Goal: Task Accomplishment & Management: Use online tool/utility

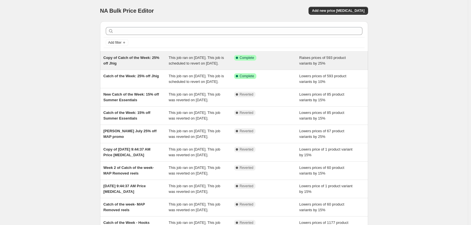
click at [123, 61] on div "Copy of Catch of the Week: 25% off Jhig" at bounding box center [136, 60] width 65 height 11
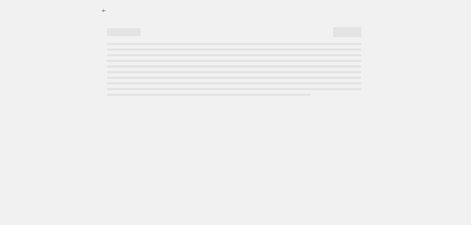
select select "percentage"
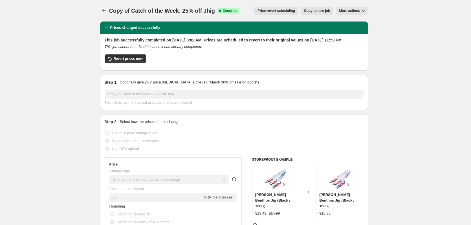
click at [316, 8] on button "Copy to new job" at bounding box center [317, 11] width 33 height 8
select select "percentage"
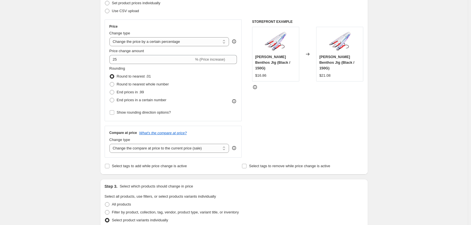
scroll to position [85, 0]
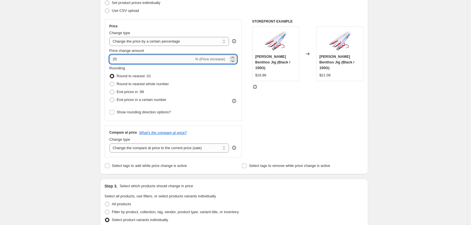
click at [112, 58] on input "25" at bounding box center [151, 59] width 85 height 9
type input "-25"
click at [67, 87] on div "Create new price [MEDICAL_DATA]. This page is ready Create new price [MEDICAL_D…" at bounding box center [234, 205] width 468 height 581
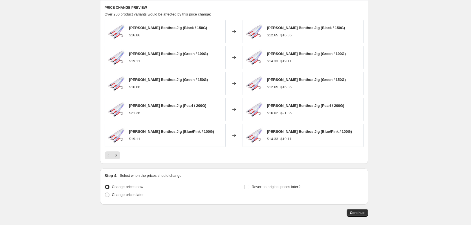
scroll to position [356, 0]
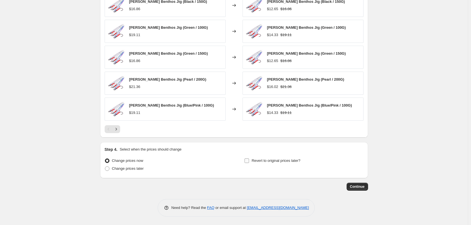
click at [248, 160] on input "Revert to original prices later?" at bounding box center [247, 161] width 5 height 5
checkbox input "true"
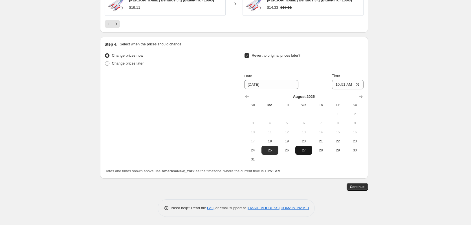
scroll to position [462, 0]
click at [365, 97] on button "Show next month, September 2025" at bounding box center [361, 97] width 8 height 8
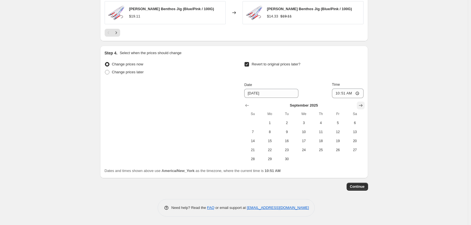
scroll to position [453, 0]
click at [254, 133] on span "7" at bounding box center [253, 132] width 12 height 5
type input "[DATE]"
click at [343, 95] on input "10:51" at bounding box center [348, 94] width 32 height 10
click at [341, 95] on input "10:51" at bounding box center [348, 94] width 32 height 10
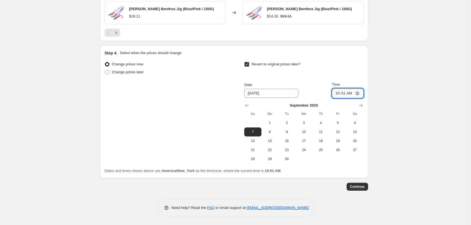
click at [340, 95] on input "10:51" at bounding box center [348, 94] width 32 height 10
click at [343, 94] on input "11:51" at bounding box center [348, 94] width 32 height 10
type input "11:59"
click at [367, 188] on button "Continue" at bounding box center [357, 187] width 21 height 8
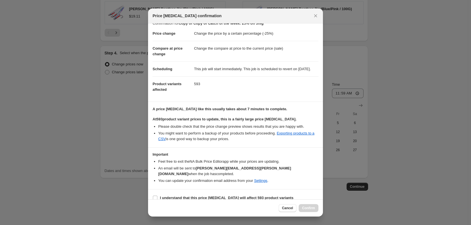
scroll to position [14, 0]
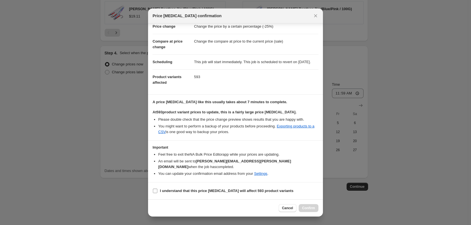
click at [157, 190] on input "I understand that this price [MEDICAL_DATA] will affect 593 product variants" at bounding box center [155, 191] width 5 height 5
checkbox input "true"
click at [302, 207] on button "Confirm" at bounding box center [309, 208] width 20 height 8
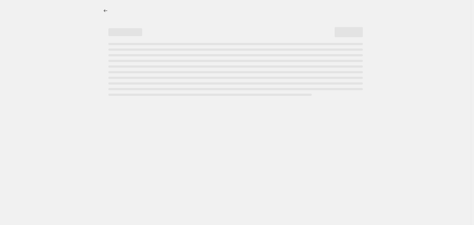
select select "percentage"
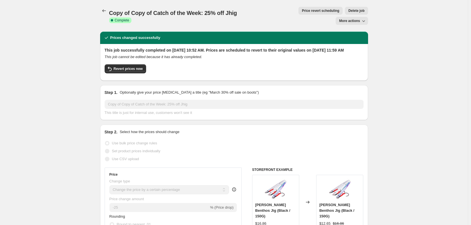
click at [356, 17] on button "More actions" at bounding box center [352, 21] width 32 height 8
click at [351, 19] on span "More actions" at bounding box center [349, 21] width 21 height 5
click at [363, 23] on span "Copy to new job" at bounding box center [355, 22] width 26 height 4
select select "percentage"
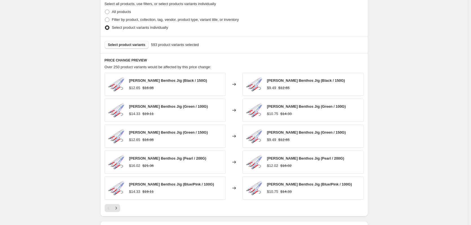
scroll to position [226, 0]
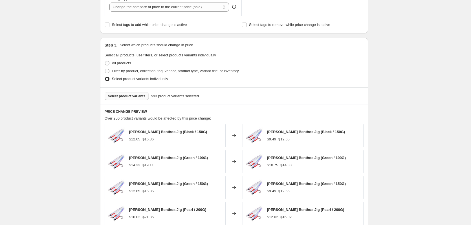
click at [131, 97] on span "Select product variants" at bounding box center [127, 96] width 38 height 5
click at [133, 96] on span "Select product variants" at bounding box center [127, 96] width 38 height 5
click at [135, 98] on span "Select product variants" at bounding box center [127, 96] width 38 height 5
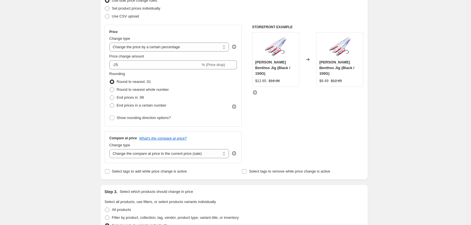
scroll to position [74, 0]
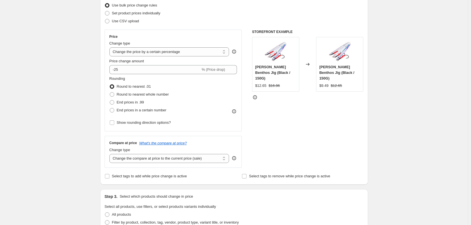
click at [51, 74] on div "Create new price [MEDICAL_DATA]. This page is ready Create new price [MEDICAL_D…" at bounding box center [234, 216] width 468 height 581
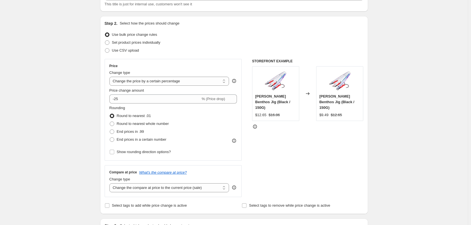
scroll to position [0, 0]
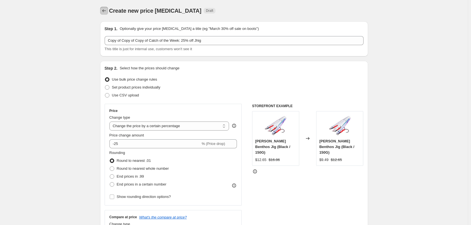
click at [106, 7] on button "Price change jobs" at bounding box center [104, 11] width 8 height 8
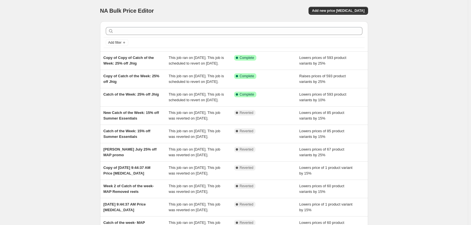
click at [64, 63] on div "NA Bulk Price Editor. This page is ready NA Bulk Price Editor Add new price [ME…" at bounding box center [234, 145] width 468 height 291
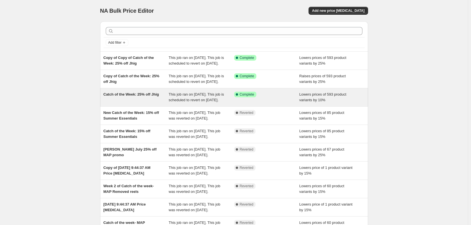
click at [153, 103] on div "Catch of the Week: 25% off Jhig" at bounding box center [136, 97] width 65 height 11
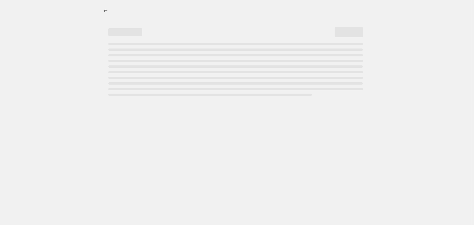
select select "percentage"
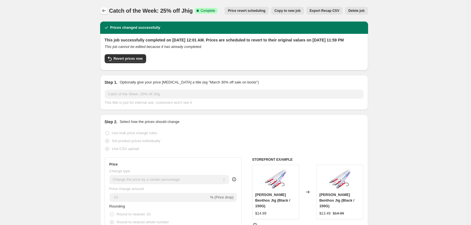
click at [103, 9] on icon "Price change jobs" at bounding box center [104, 11] width 6 height 6
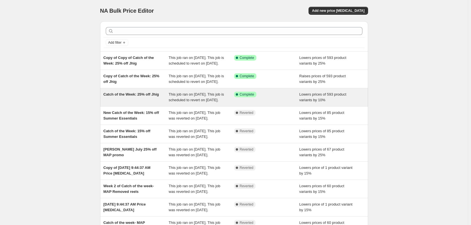
click at [128, 96] on span "Catch of the Week: 25% off Jhig" at bounding box center [132, 94] width 56 height 4
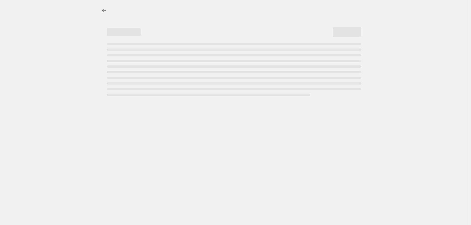
select select "percentage"
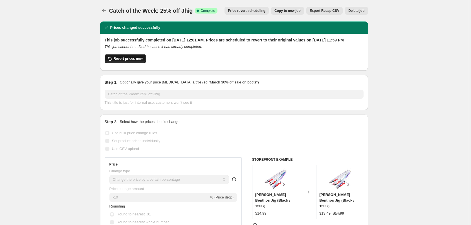
click at [124, 61] on span "Revert prices now" at bounding box center [128, 58] width 29 height 5
checkbox input "false"
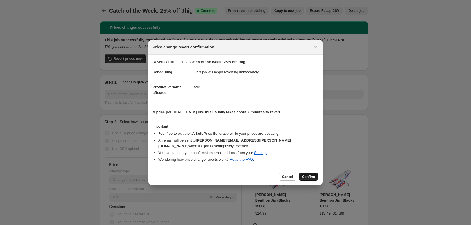
click at [311, 177] on button "Confirm" at bounding box center [309, 177] width 20 height 8
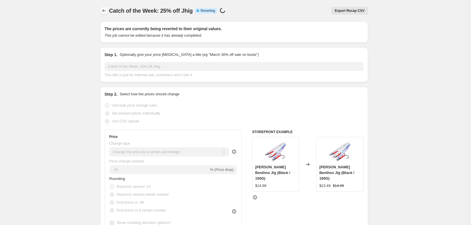
click at [103, 10] on icon "Price change jobs" at bounding box center [104, 11] width 6 height 6
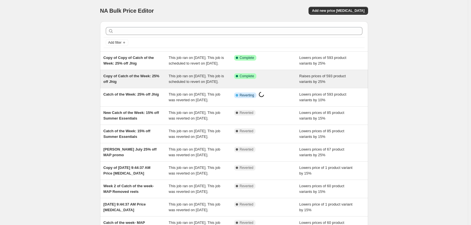
click at [157, 85] on div "Copy of Catch of the Week: 25% off Jhig" at bounding box center [136, 78] width 65 height 11
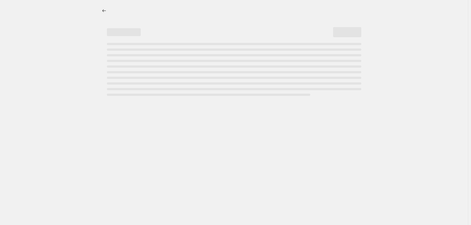
select select "percentage"
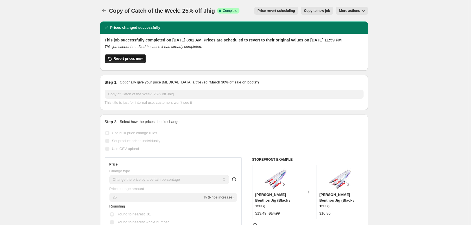
click at [129, 62] on button "Revert prices now" at bounding box center [125, 58] width 41 height 9
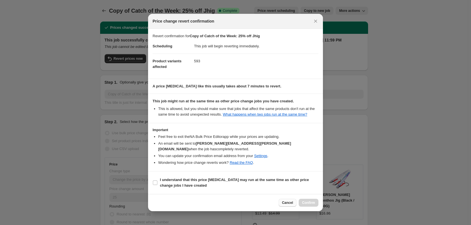
click at [286, 201] on span "Cancel" at bounding box center [287, 203] width 11 height 5
checkbox input "true"
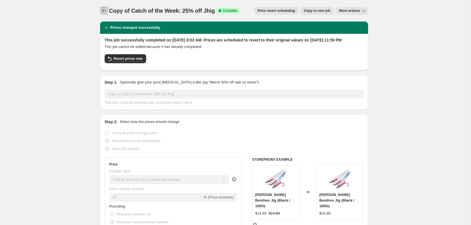
click at [104, 11] on icon "Price change jobs" at bounding box center [104, 11] width 6 height 6
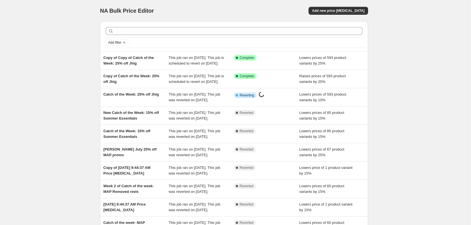
click at [75, 71] on div "NA Bulk Price Editor. This page is ready NA Bulk Price Editor Add new price [ME…" at bounding box center [234, 145] width 468 height 291
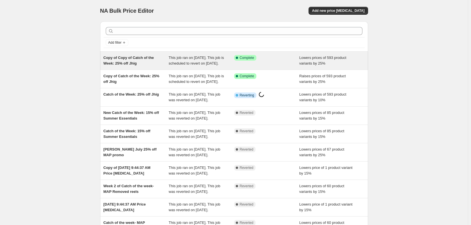
click at [159, 66] on div "Copy of Copy of Catch of the Week: 25% off Jhig" at bounding box center [136, 60] width 65 height 11
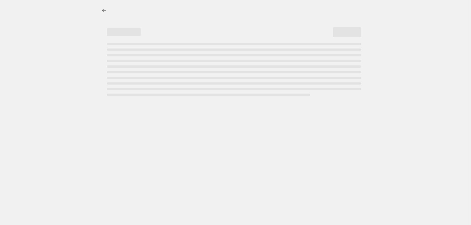
select select "percentage"
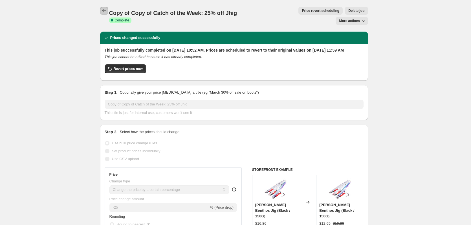
click at [106, 10] on icon "Price change jobs" at bounding box center [104, 11] width 6 height 6
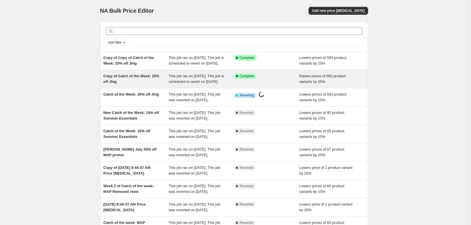
click at [134, 85] on div "Copy of Catch of the Week: 25% off Jhig" at bounding box center [136, 78] width 65 height 11
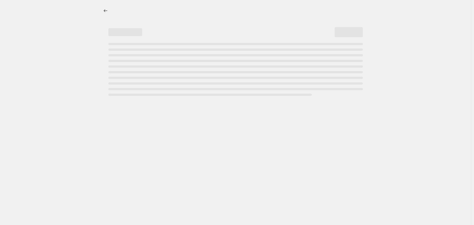
select select "percentage"
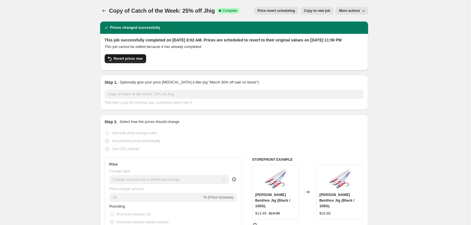
click at [124, 61] on span "Revert prices now" at bounding box center [128, 58] width 29 height 5
checkbox input "false"
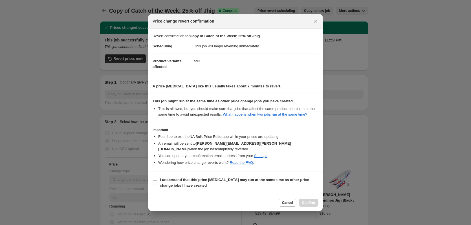
drag, startPoint x: 156, startPoint y: 177, endPoint x: 237, endPoint y: 196, distance: 83.5
click at [156, 181] on input "I understand that this price [MEDICAL_DATA] may run at the same time as other p…" at bounding box center [155, 183] width 5 height 5
checkbox input "true"
click at [303, 199] on button "Confirm" at bounding box center [309, 203] width 20 height 8
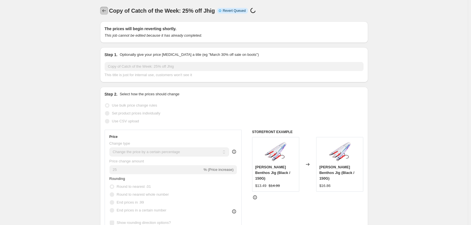
click at [102, 7] on button "Price change jobs" at bounding box center [104, 11] width 8 height 8
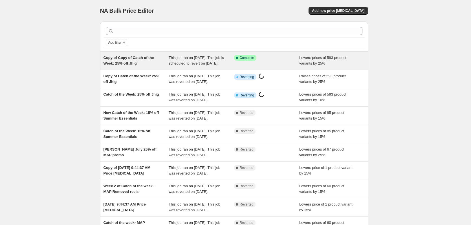
click at [141, 66] on div "Copy of Copy of Catch of the Week: 25% off Jhig" at bounding box center [136, 60] width 65 height 11
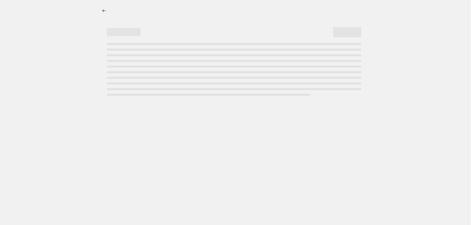
select select "percentage"
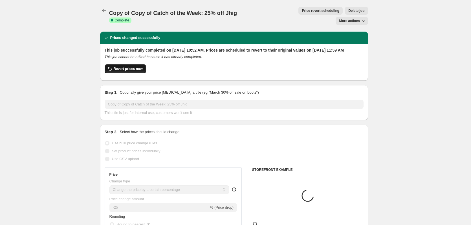
click at [136, 67] on span "Revert prices now" at bounding box center [128, 69] width 29 height 5
checkbox input "false"
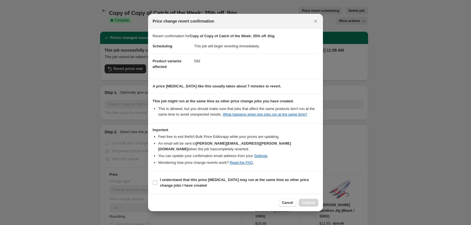
click at [152, 181] on section "I understand that this price [MEDICAL_DATA] may run at the same time as other p…" at bounding box center [235, 183] width 175 height 23
click at [155, 181] on input "I understand that this price [MEDICAL_DATA] may run at the same time as other p…" at bounding box center [155, 183] width 5 height 5
checkbox input "true"
click at [304, 201] on span "Confirm" at bounding box center [308, 203] width 13 height 5
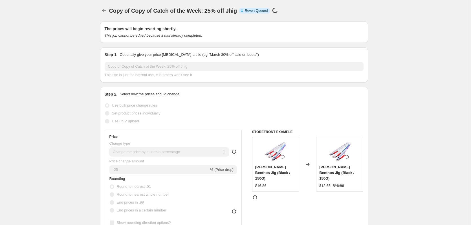
click at [108, 9] on button "Price change jobs" at bounding box center [104, 11] width 8 height 8
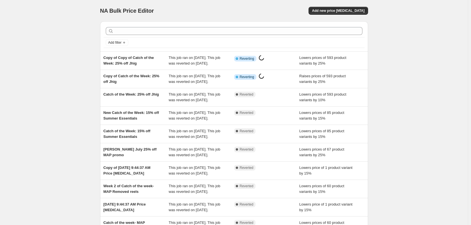
click at [55, 77] on div "NA Bulk Price Editor. This page is ready NA Bulk Price Editor Add new price [ME…" at bounding box center [234, 145] width 468 height 291
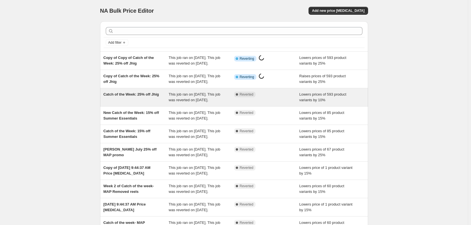
click at [115, 103] on div "Catch of the Week: 25% off Jhig" at bounding box center [136, 97] width 65 height 11
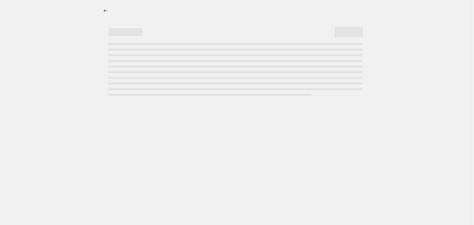
select select "percentage"
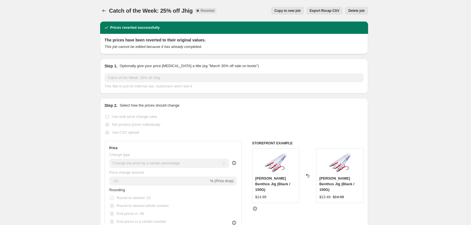
click at [364, 12] on span "Delete job" at bounding box center [356, 10] width 16 height 5
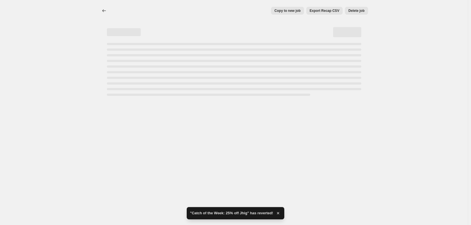
select select "percentage"
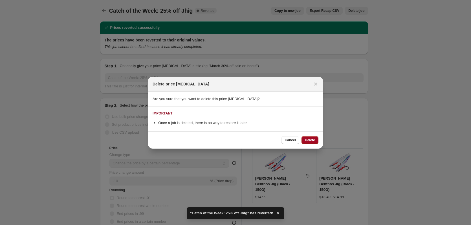
click at [311, 141] on span "Delete" at bounding box center [310, 140] width 10 height 5
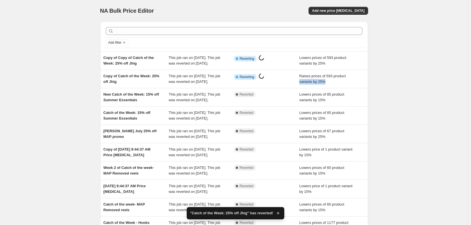
drag, startPoint x: 406, startPoint y: 85, endPoint x: 431, endPoint y: 80, distance: 25.1
click at [416, 80] on div "NA Bulk Price Editor. This page is ready NA Bulk Price Editor Add new price [ME…" at bounding box center [234, 145] width 468 height 291
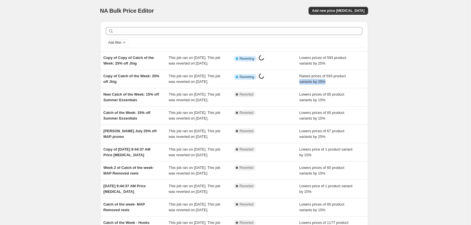
click at [384, 89] on div "NA Bulk Price Editor. This page is ready NA Bulk Price Editor Add new price [ME…" at bounding box center [234, 145] width 468 height 291
click at [404, 87] on div "NA Bulk Price Editor. This page is ready NA Bulk Price Editor Add new price [ME…" at bounding box center [234, 145] width 468 height 291
click at [405, 92] on div "NA Bulk Price Editor. This page is ready NA Bulk Price Editor Add new price [ME…" at bounding box center [234, 145] width 468 height 291
click at [404, 91] on div "NA Bulk Price Editor. This page is ready NA Bulk Price Editor Add new price [ME…" at bounding box center [234, 145] width 468 height 291
click at [415, 93] on div "NA Bulk Price Editor. This page is ready NA Bulk Price Editor Add new price [ME…" at bounding box center [234, 145] width 468 height 291
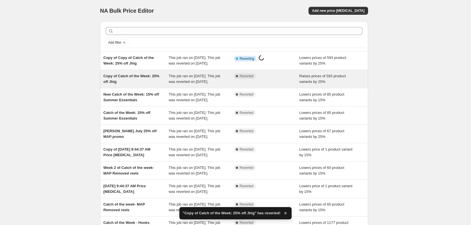
click at [138, 85] on div "Copy of Catch of the Week: 25% off Jhig" at bounding box center [136, 78] width 65 height 11
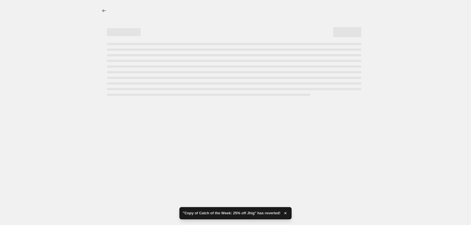
select select "percentage"
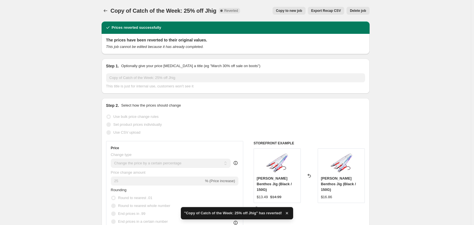
select select "percentage"
click at [358, 9] on span "Delete job" at bounding box center [356, 10] width 16 height 5
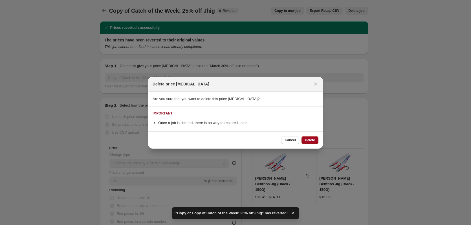
click at [308, 142] on span "Delete" at bounding box center [310, 140] width 10 height 5
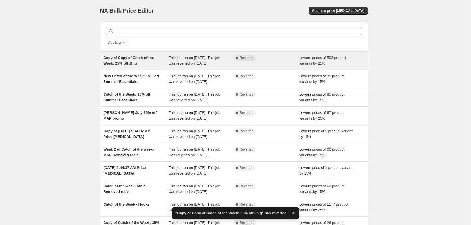
click at [134, 62] on span "Copy of Copy of Catch of the Week: 25% off Jhig" at bounding box center [129, 61] width 51 height 10
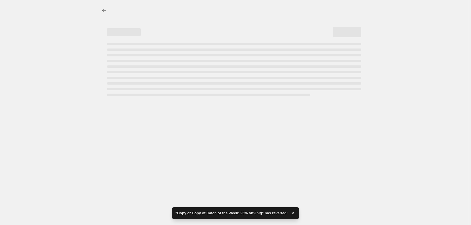
select select "percentage"
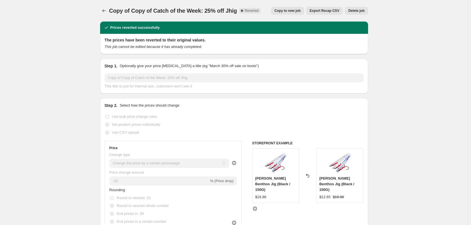
click at [288, 11] on span "Copy to new job" at bounding box center [288, 10] width 26 height 5
select select "percentage"
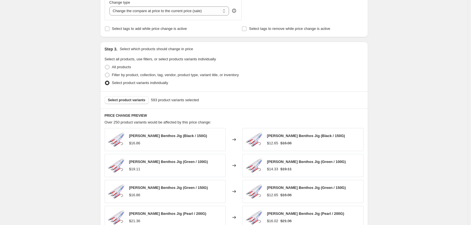
scroll to position [226, 0]
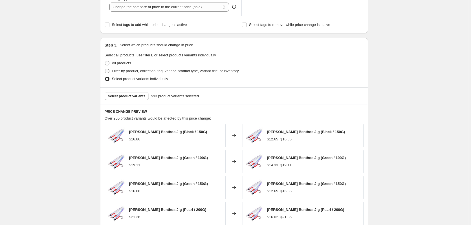
click at [109, 71] on span at bounding box center [107, 71] width 5 height 5
click at [105, 69] on input "Filter by product, collection, tag, vendor, product type, variant title, or inv…" at bounding box center [105, 69] width 0 height 0
radio input "true"
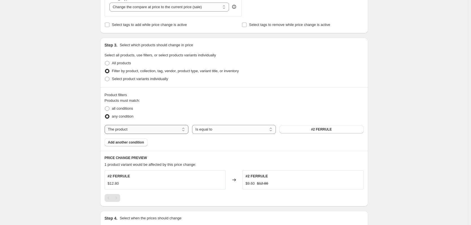
click at [156, 134] on div "Products must match: all conditions any condition The product The product's col…" at bounding box center [234, 122] width 259 height 49
click at [159, 132] on select "The product The product's collection The product's tag The product's vendor The…" at bounding box center [147, 129] width 84 height 9
select select "collection"
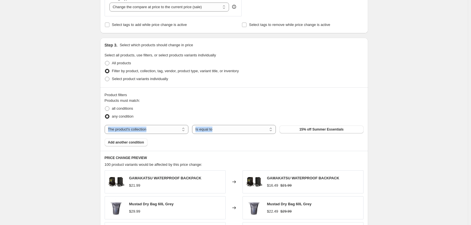
click at [317, 130] on span "15% off Summer Essentials" at bounding box center [321, 129] width 44 height 5
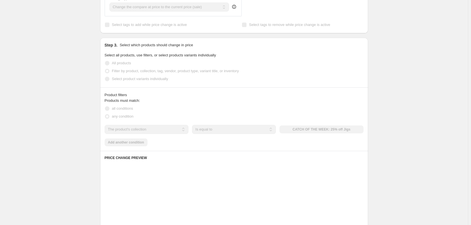
click at [69, 84] on div "Create new price [MEDICAL_DATA]. This page is ready Create new price [MEDICAL_D…" at bounding box center [234, 87] width 468 height 627
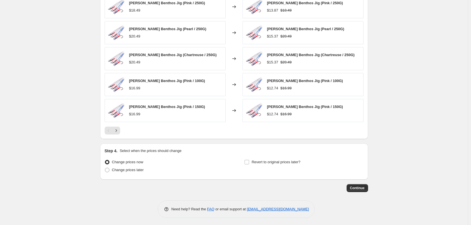
scroll to position [403, 0]
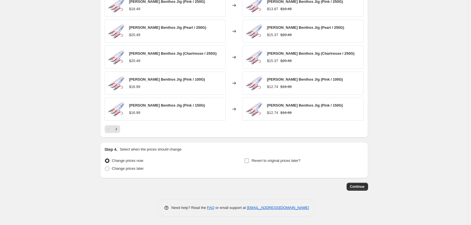
click at [248, 163] on span at bounding box center [246, 160] width 5 height 5
click at [248, 163] on input "Revert to original prices later?" at bounding box center [247, 161] width 5 height 5
checkbox input "true"
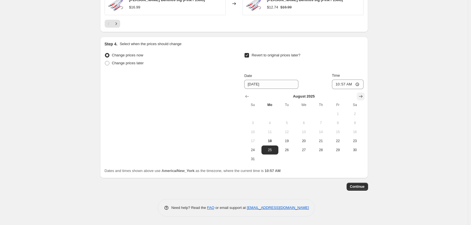
click at [359, 98] on button "Show next month, September 2025" at bounding box center [361, 97] width 8 height 8
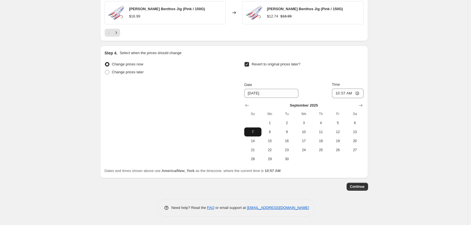
click at [254, 131] on span "7" at bounding box center [253, 132] width 12 height 5
type input "[DATE]"
click at [338, 94] on input "10:57" at bounding box center [348, 94] width 32 height 10
click at [343, 93] on input "11:57" at bounding box center [348, 94] width 32 height 10
type input "23:59"
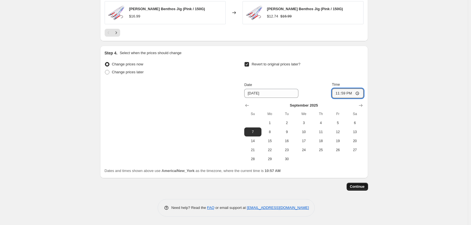
click at [361, 188] on span "Continue" at bounding box center [357, 187] width 15 height 5
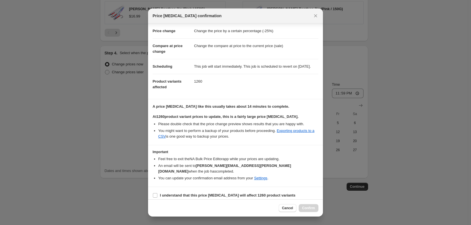
scroll to position [14, 0]
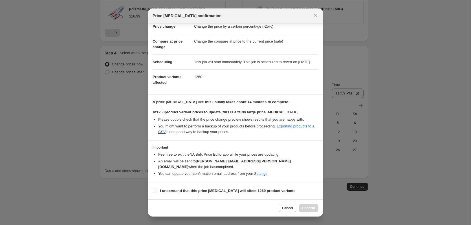
click at [157, 192] on input "I understand that this price [MEDICAL_DATA] will affect 1260 product variants" at bounding box center [155, 191] width 5 height 5
checkbox input "true"
click at [307, 211] on button "Confirm" at bounding box center [309, 208] width 20 height 8
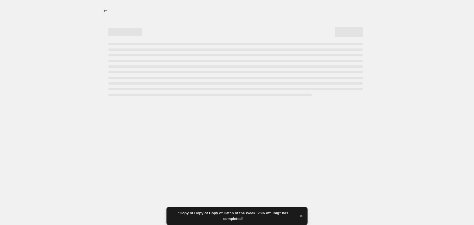
select select "percentage"
select select "collection"
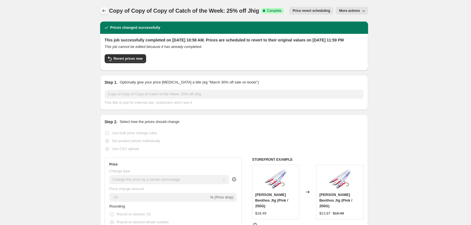
click at [103, 11] on icon "Price change jobs" at bounding box center [104, 11] width 6 height 6
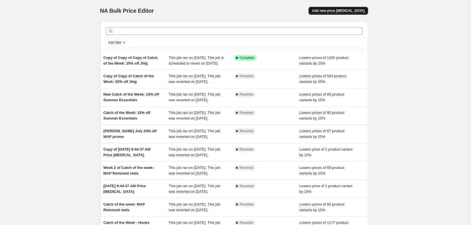
click at [365, 13] on button "Add new price [MEDICAL_DATA]" at bounding box center [338, 11] width 59 height 8
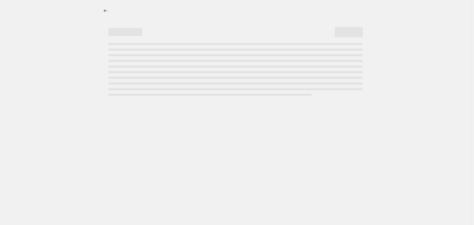
select select "percentage"
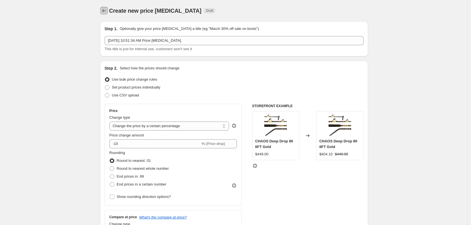
click at [104, 8] on icon "Price change jobs" at bounding box center [104, 11] width 6 height 6
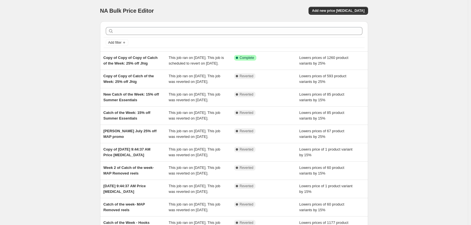
click at [70, 42] on div "NA Bulk Price Editor. This page is ready NA Bulk Price Editor Add new price [ME…" at bounding box center [234, 145] width 468 height 291
drag, startPoint x: 49, startPoint y: 66, endPoint x: 48, endPoint y: 63, distance: 3.2
click at [49, 66] on div "NA Bulk Price Editor. This page is ready NA Bulk Price Editor Add new price [ME…" at bounding box center [234, 145] width 468 height 291
drag, startPoint x: 77, startPoint y: 85, endPoint x: 83, endPoint y: 84, distance: 5.9
click at [77, 85] on div "NA Bulk Price Editor. This page is ready NA Bulk Price Editor Add new price [ME…" at bounding box center [234, 145] width 468 height 291
